Goal: Contribute content: Add original content to the website for others to see

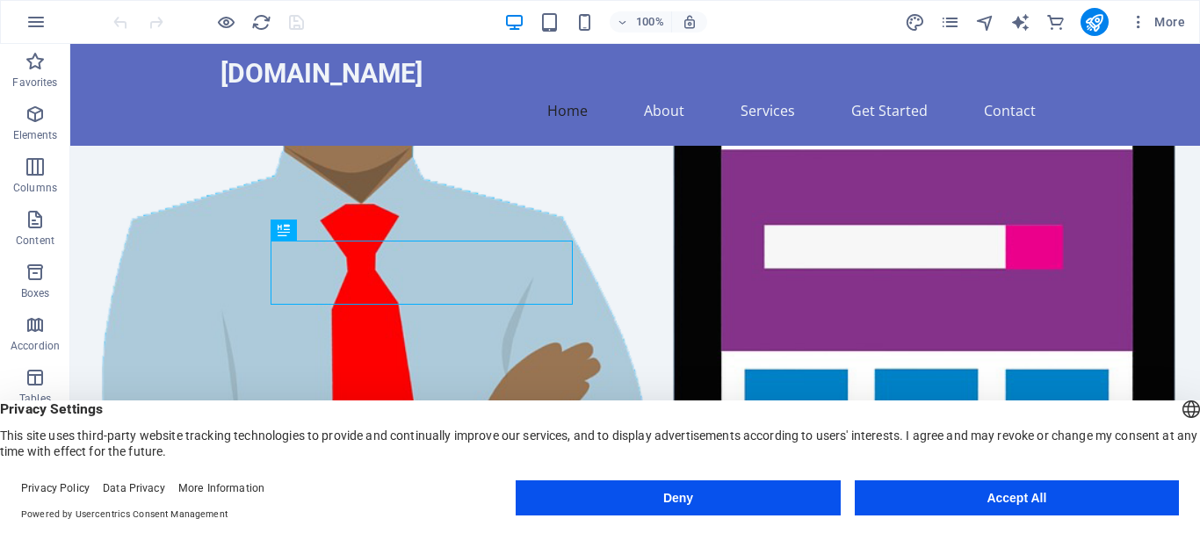
click at [950, 489] on button "Accept All" at bounding box center [1016, 497] width 324 height 35
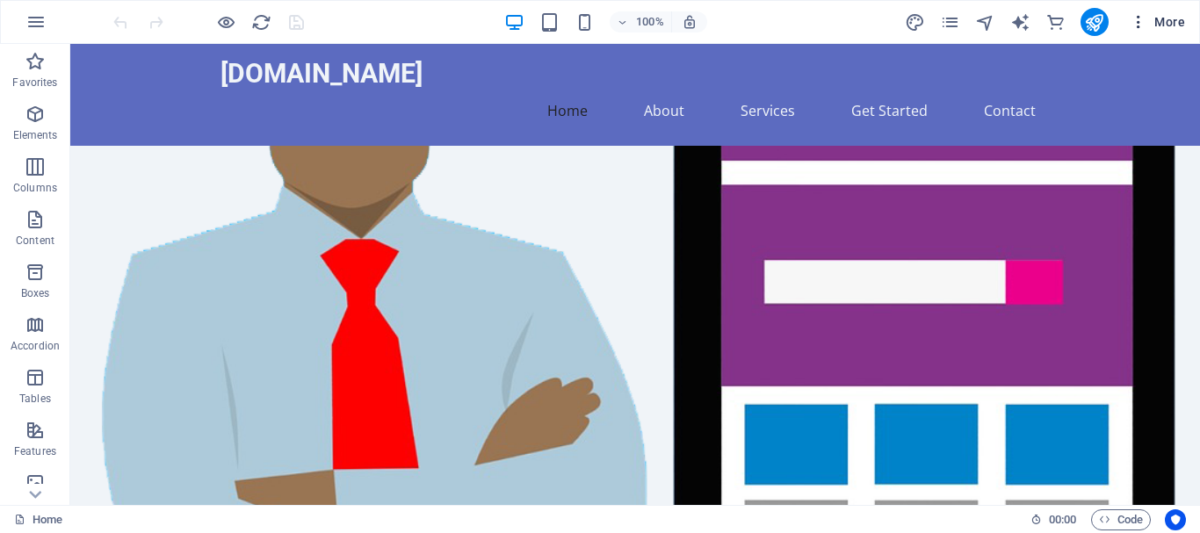
click at [1166, 27] on span "More" at bounding box center [1156, 22] width 55 height 18
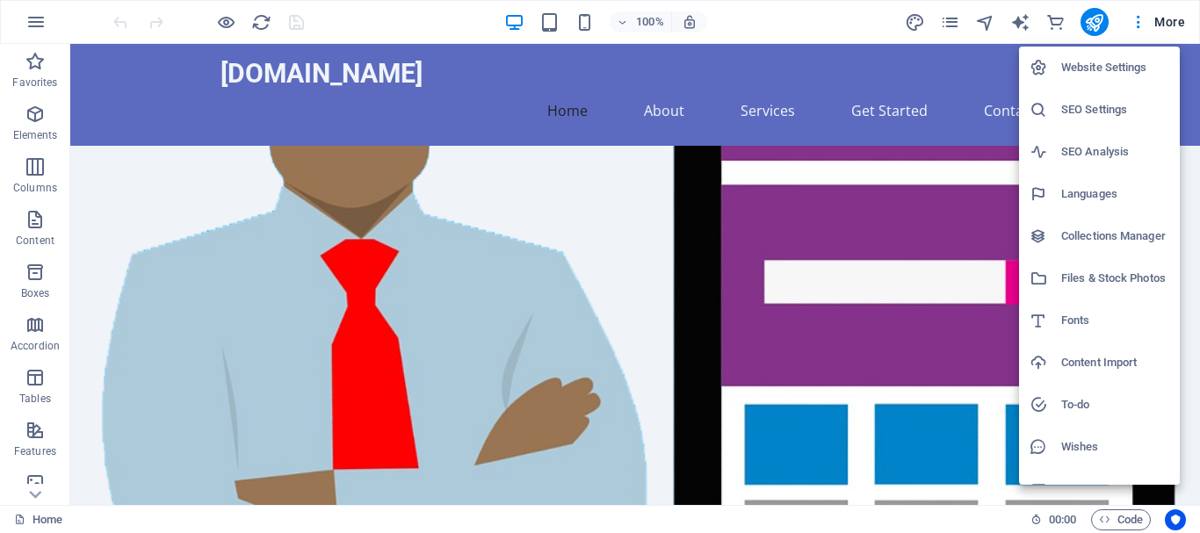
click at [821, 26] on div at bounding box center [600, 266] width 1200 height 533
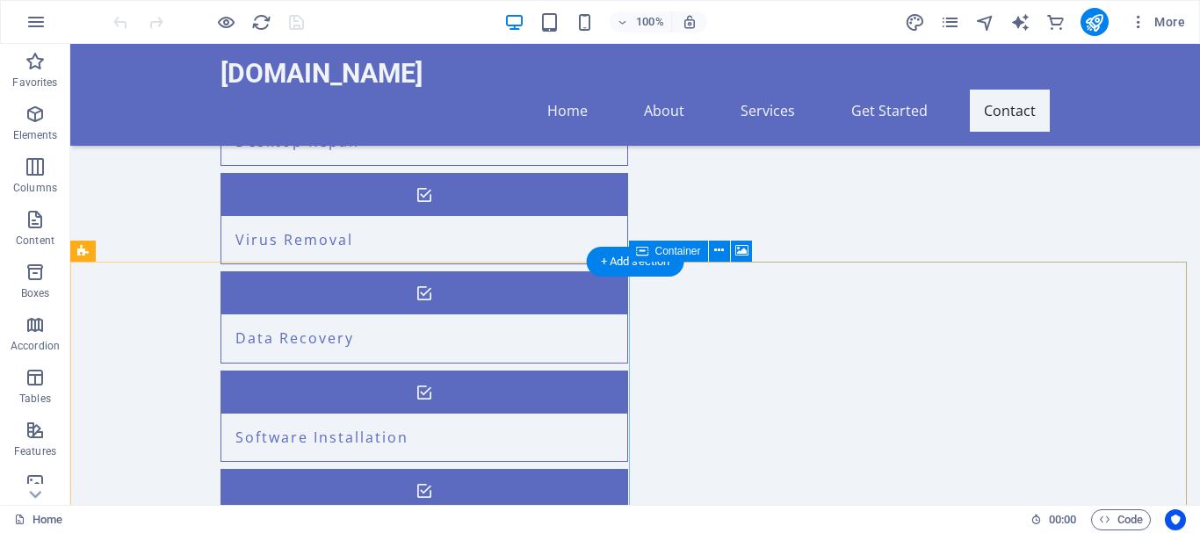
scroll to position [1991, 0]
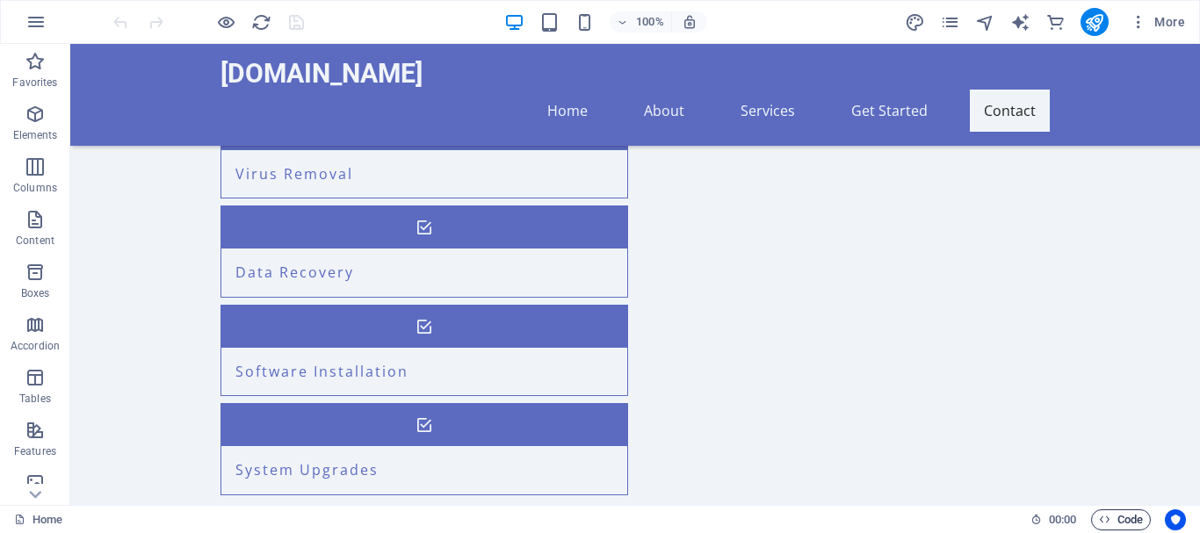
click at [1108, 515] on icon "button" at bounding box center [1104, 519] width 11 height 11
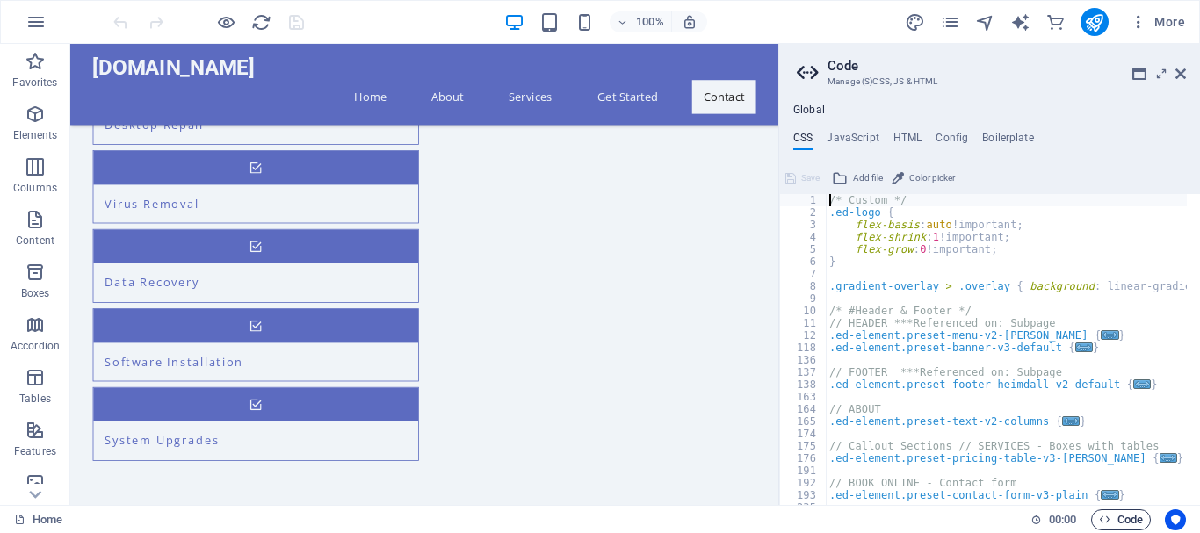
scroll to position [1876, 0]
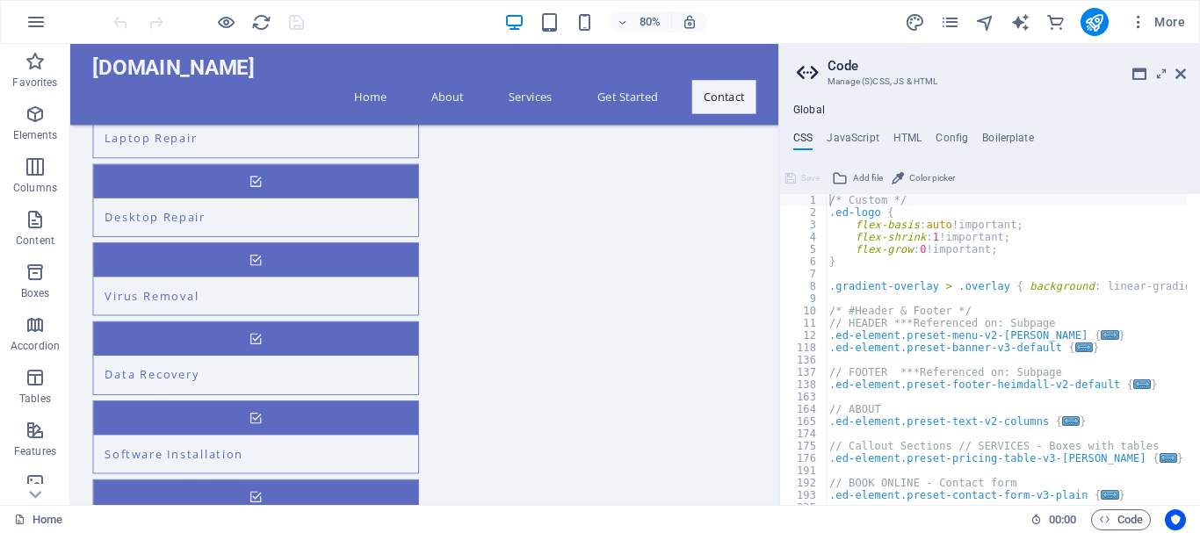
click at [906, 129] on div "Global CSS JavaScript HTML Config Boilerplate /* Custom */ 1 2 3 4 5 6 7 8 9 10…" at bounding box center [989, 304] width 421 height 401
click at [904, 136] on h4 "HTML" at bounding box center [907, 141] width 29 height 19
type textarea "<a href="#main-content" class="wv-link-content button">Skip to main content</a>"
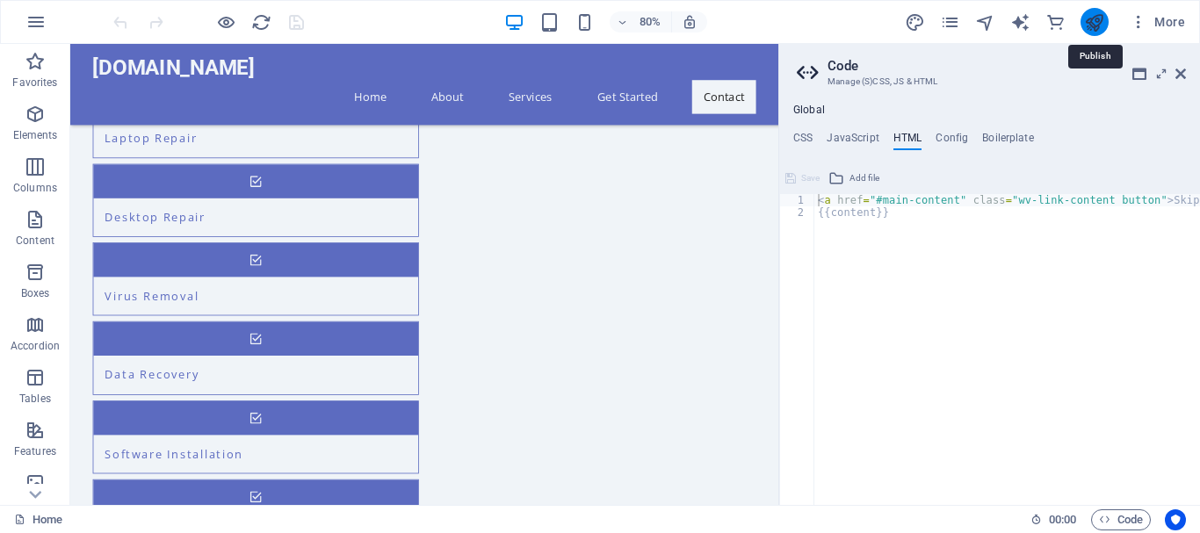
click at [1089, 21] on icon "publish" at bounding box center [1094, 22] width 20 height 20
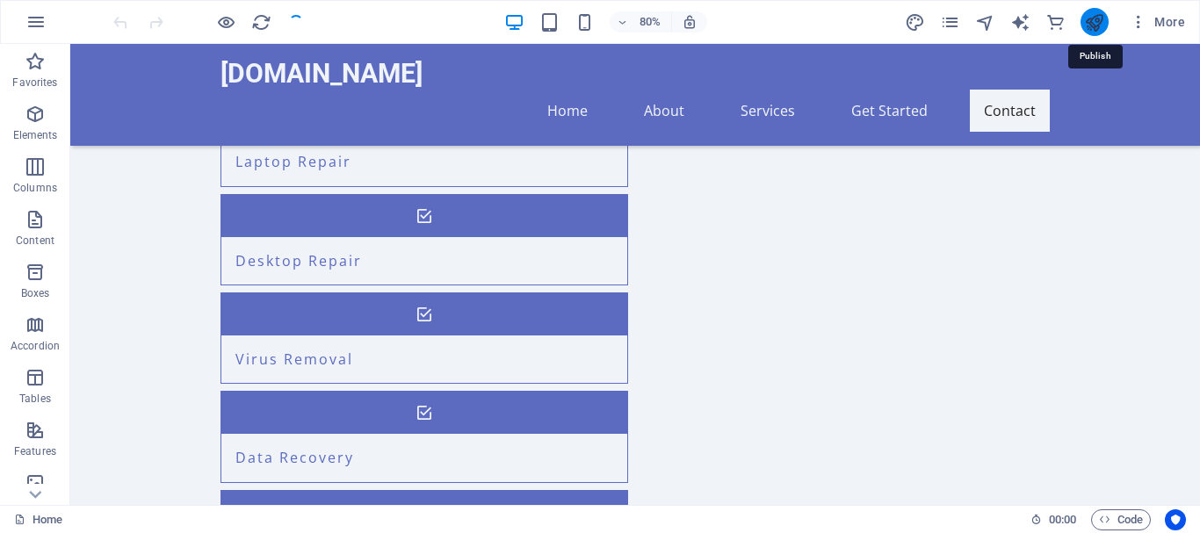
scroll to position [1991, 0]
